Goal: Task Accomplishment & Management: Use online tool/utility

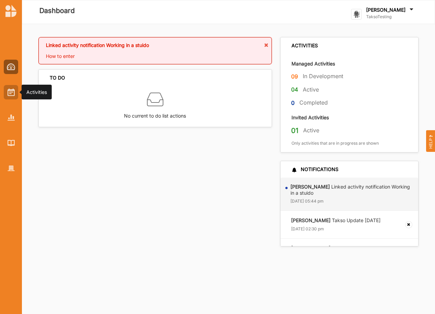
click at [12, 91] on img at bounding box center [11, 92] width 7 height 8
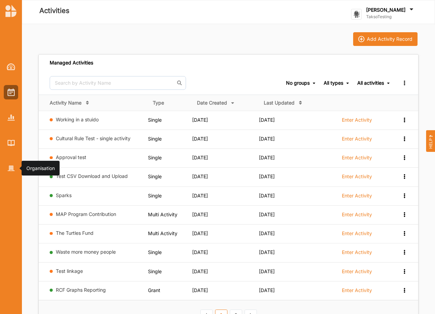
drag, startPoint x: 11, startPoint y: 166, endPoint x: 33, endPoint y: 141, distance: 33.3
click at [10, 165] on img at bounding box center [11, 168] width 7 height 6
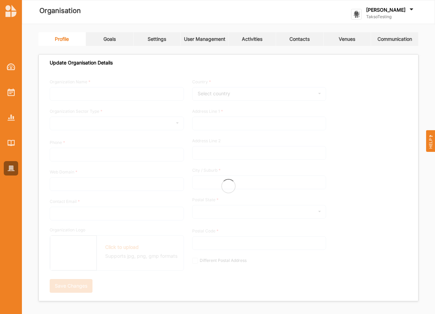
type input "TaksoTesting"
type input "0418374036"
type input "[DOMAIN_NAME]"
type input "[PERSON_NAME][EMAIL_ADDRESS][DOMAIN_NAME]"
type input "[STREET_ADDRESS]"
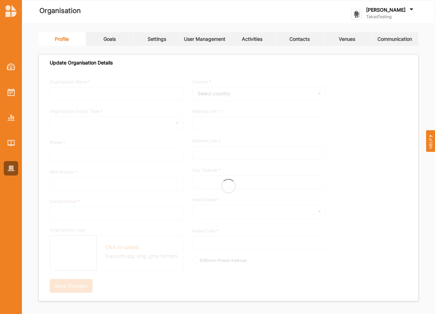
type input "Olympus Mons"
type input "3999"
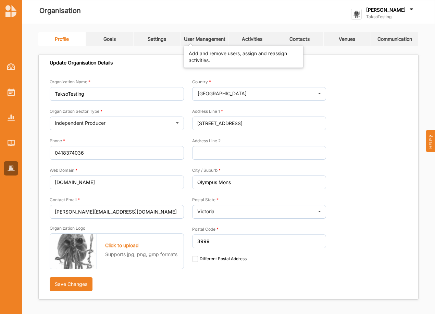
click at [209, 39] on div "User Management" at bounding box center [204, 39] width 41 height 6
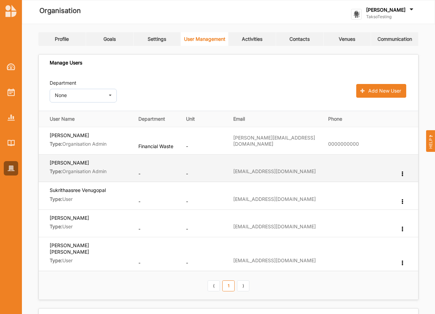
click at [257, 171] on label "[EMAIL_ADDRESS][DOMAIN_NAME]" at bounding box center [274, 171] width 83 height 6
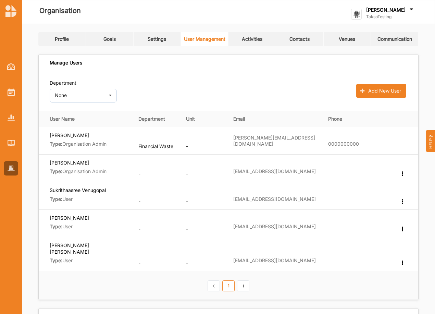
click at [123, 271] on th "⟨ 1 ⟩" at bounding box center [229, 285] width 380 height 28
click at [10, 92] on img at bounding box center [11, 92] width 7 height 8
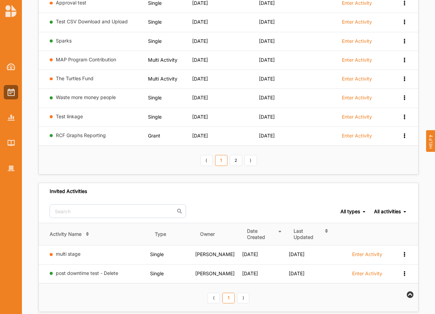
scroll to position [166, 0]
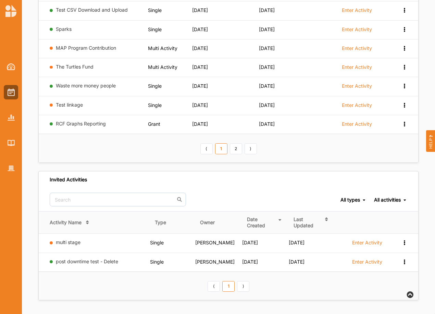
click at [70, 240] on link "multi stage" at bounding box center [68, 242] width 25 height 6
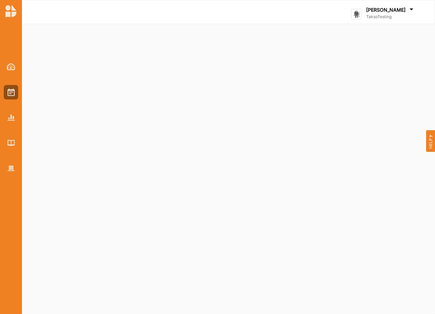
select select "1"
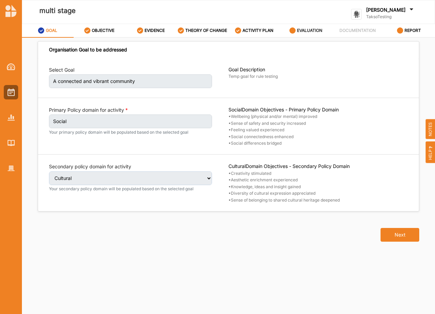
click at [300, 31] on label "EVALUATION" at bounding box center [309, 30] width 25 height 5
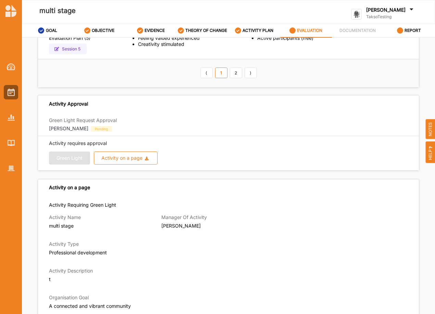
scroll to position [171, 0]
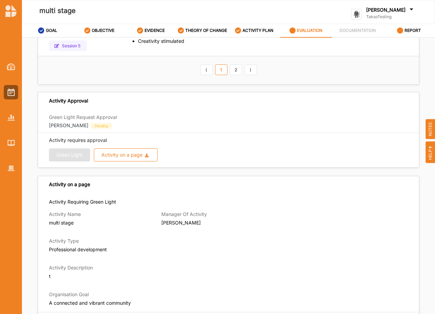
click at [91, 125] on span "Pending" at bounding box center [101, 125] width 21 height 5
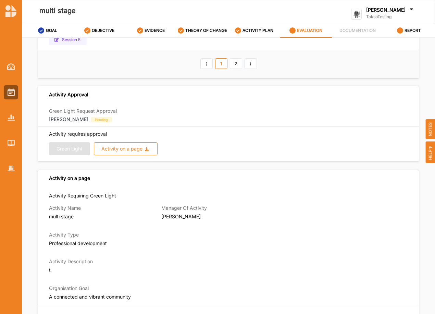
scroll to position [183, 0]
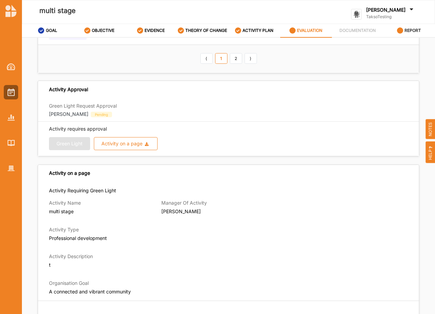
click at [413, 30] on label "REPORT" at bounding box center [413, 30] width 16 height 5
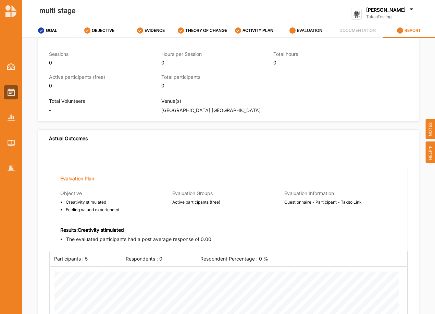
click at [304, 31] on label "EVALUATION" at bounding box center [309, 30] width 25 height 5
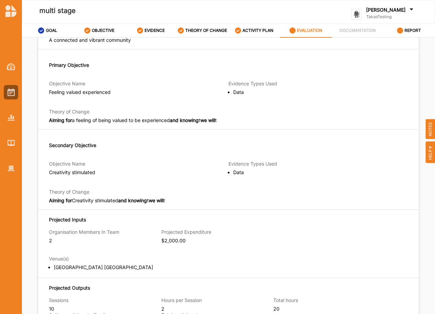
scroll to position [546, 0]
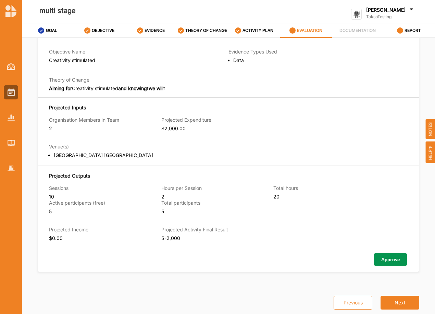
click at [386, 258] on button "Approve" at bounding box center [390, 259] width 33 height 12
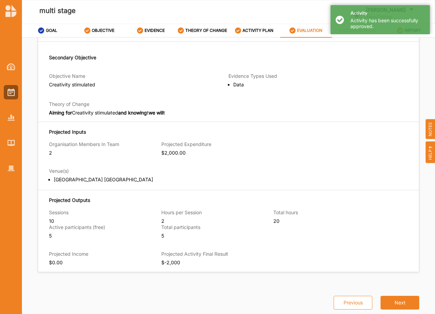
scroll to position [522, 0]
